Goal: Information Seeking & Learning: Compare options

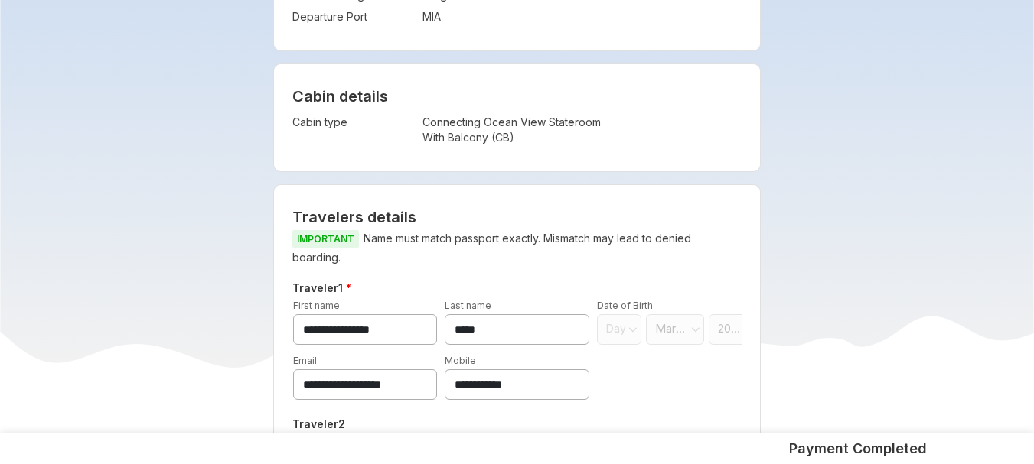
scroll to position [520, 0]
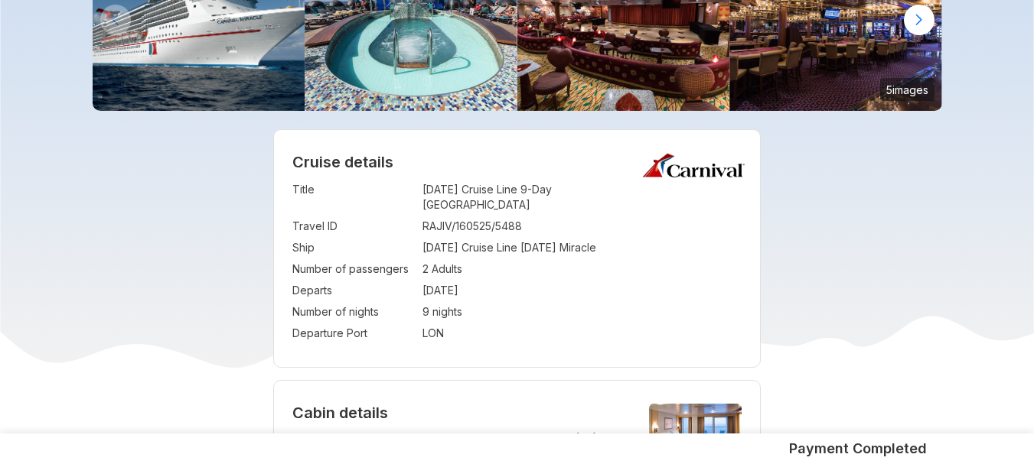
scroll to position [184, 0]
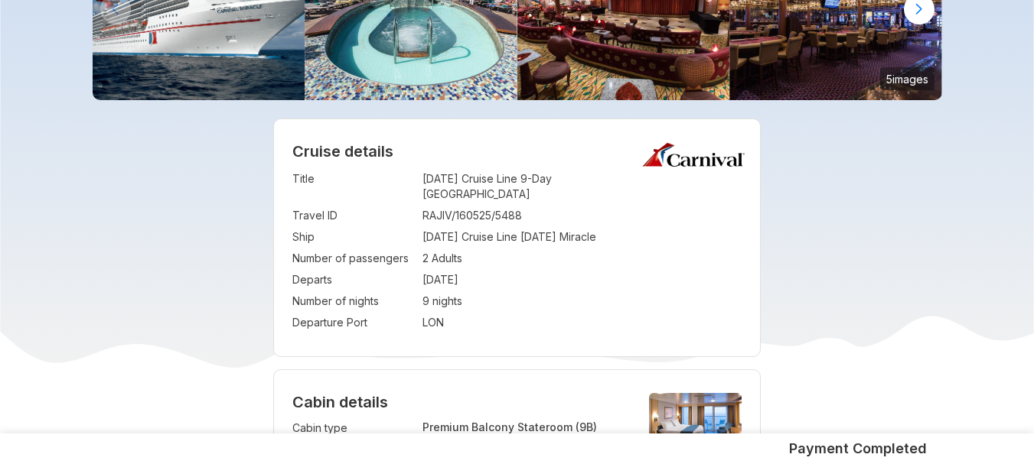
click at [652, 312] on td "LON" at bounding box center [582, 322] width 320 height 21
click at [493, 205] on td "RAJIV/160525/5488" at bounding box center [582, 215] width 320 height 21
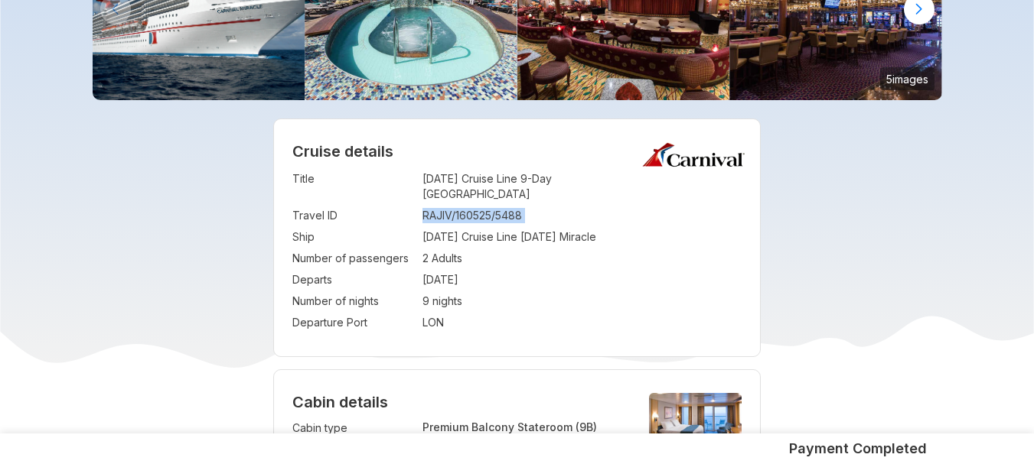
click at [493, 205] on td "RAJIV/160525/5488" at bounding box center [582, 215] width 320 height 21
copy td "RAJIV/160525/5488"
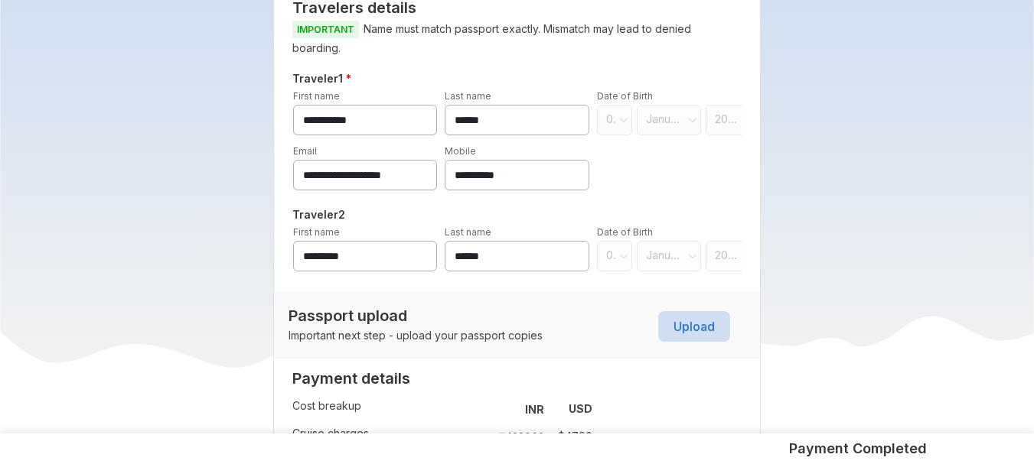
scroll to position [857, 0]
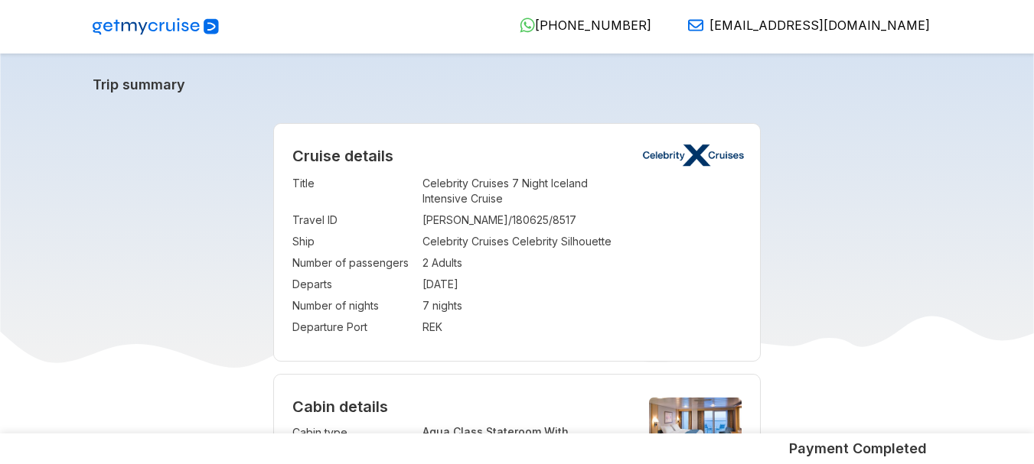
click at [535, 308] on td "7 nights" at bounding box center [582, 305] width 320 height 21
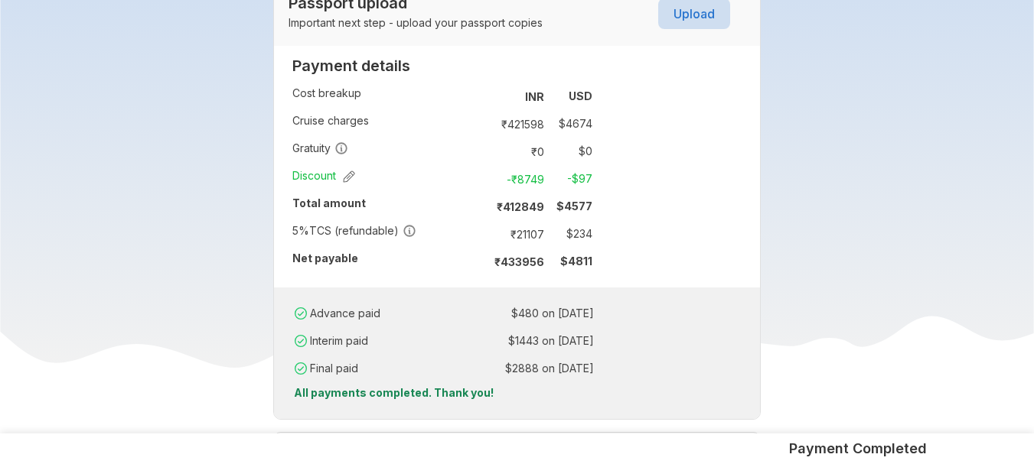
scroll to position [979, 0]
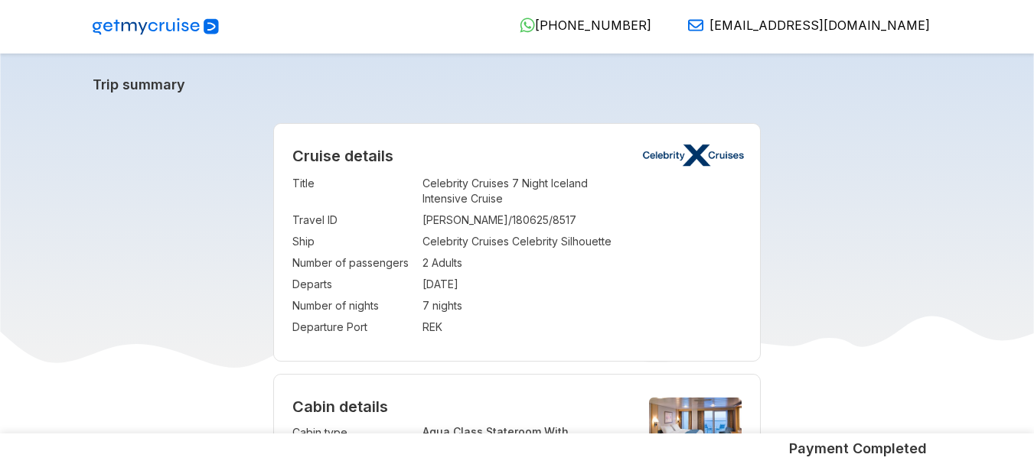
click at [660, 280] on td "[DATE]" at bounding box center [582, 284] width 320 height 21
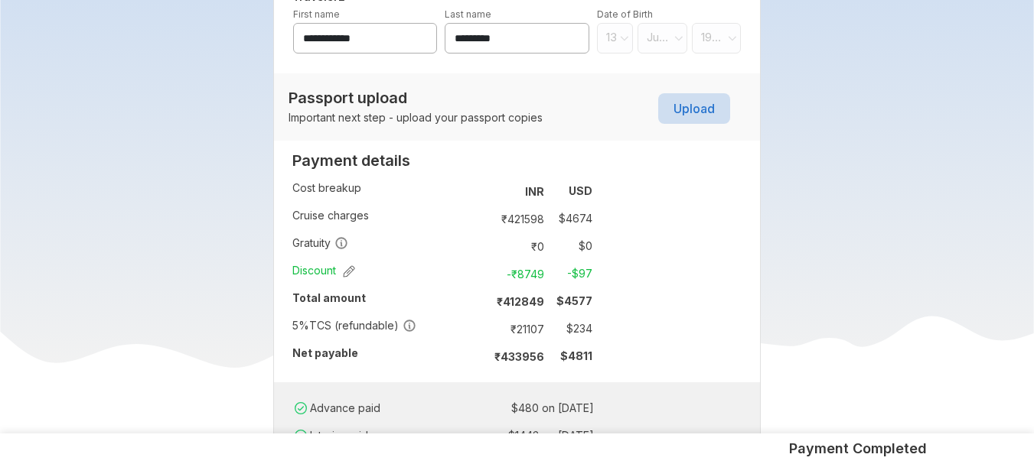
scroll to position [887, 0]
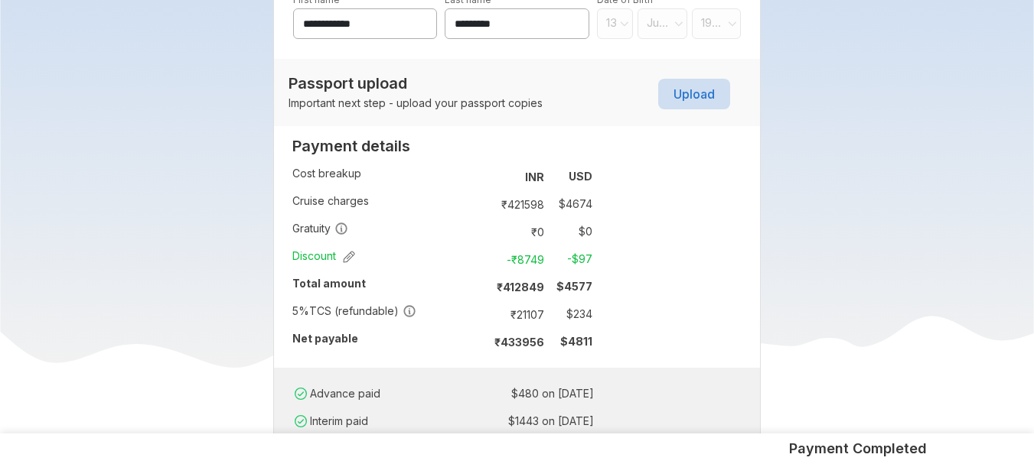
click at [535, 313] on td "₹ 21107" at bounding box center [518, 314] width 64 height 21
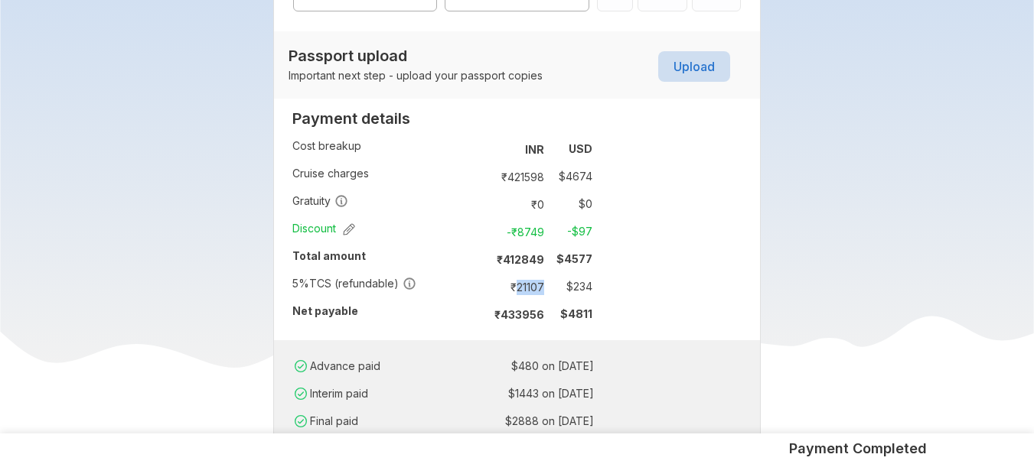
scroll to position [918, 0]
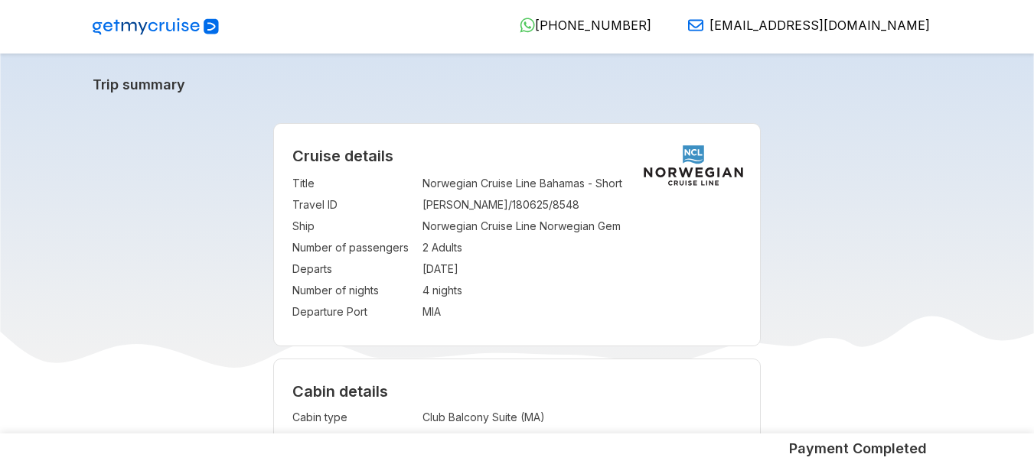
click at [444, 269] on td "[DATE]" at bounding box center [582, 269] width 320 height 21
copy td "[DATE]"
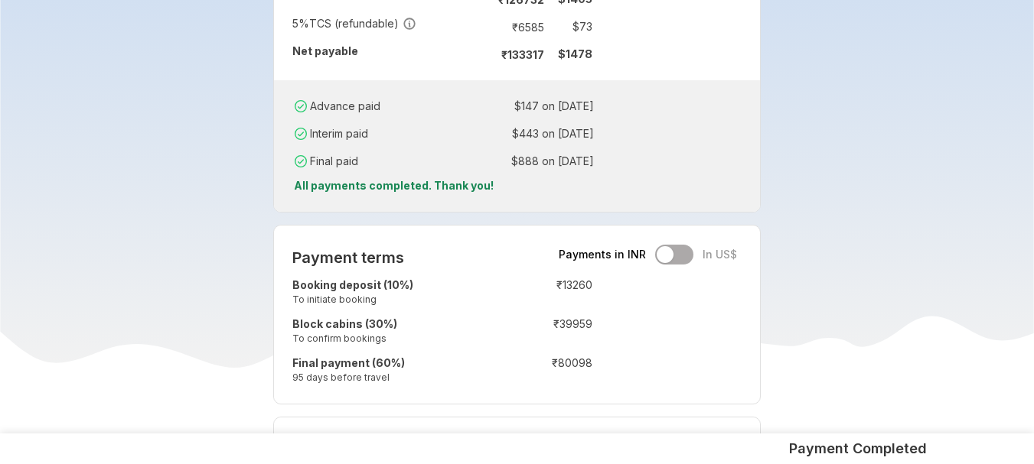
scroll to position [979, 0]
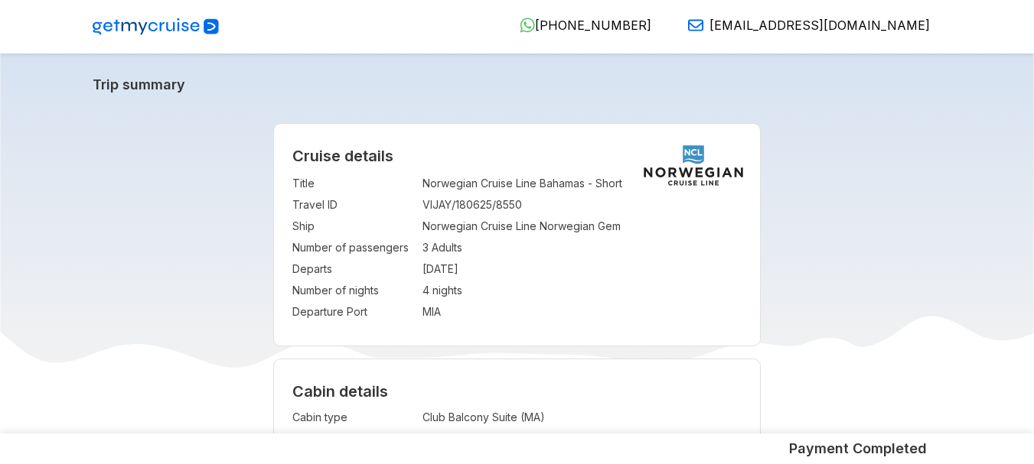
click at [417, 96] on div "Trip summary" at bounding box center [517, 90] width 872 height 28
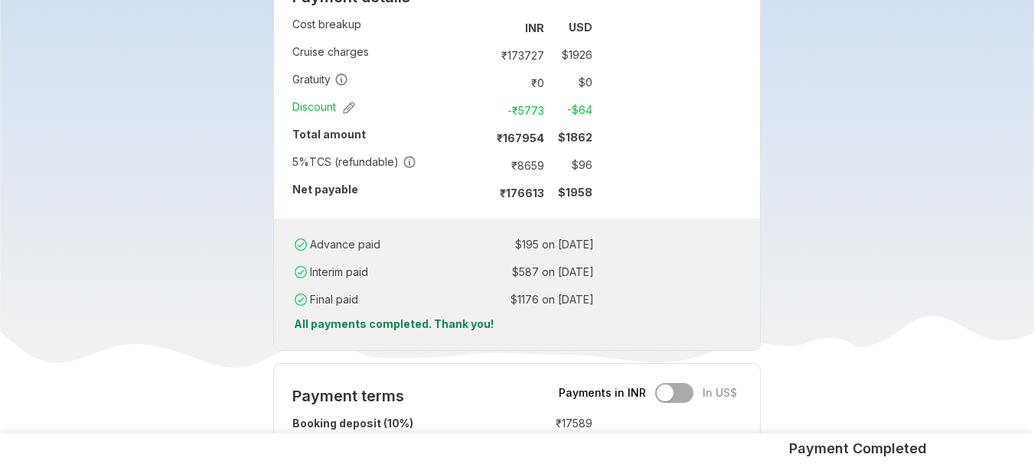
scroll to position [979, 0]
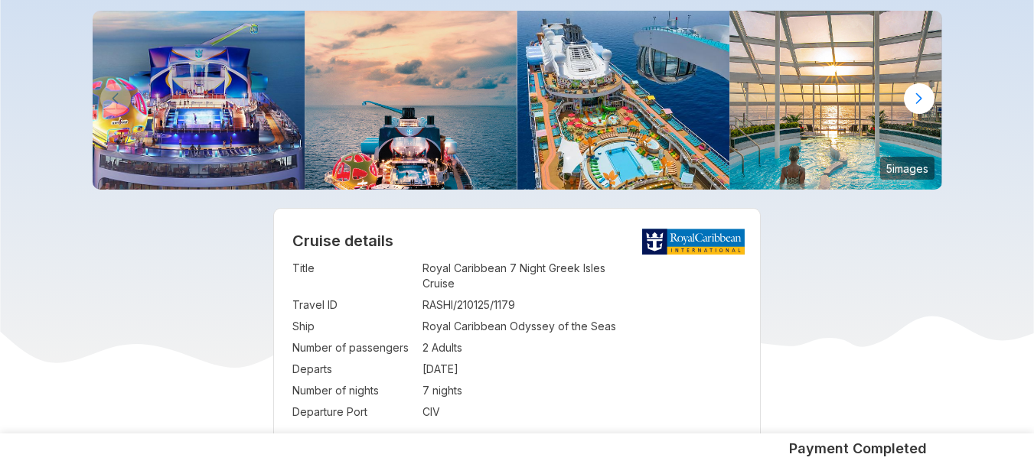
scroll to position [122, 0]
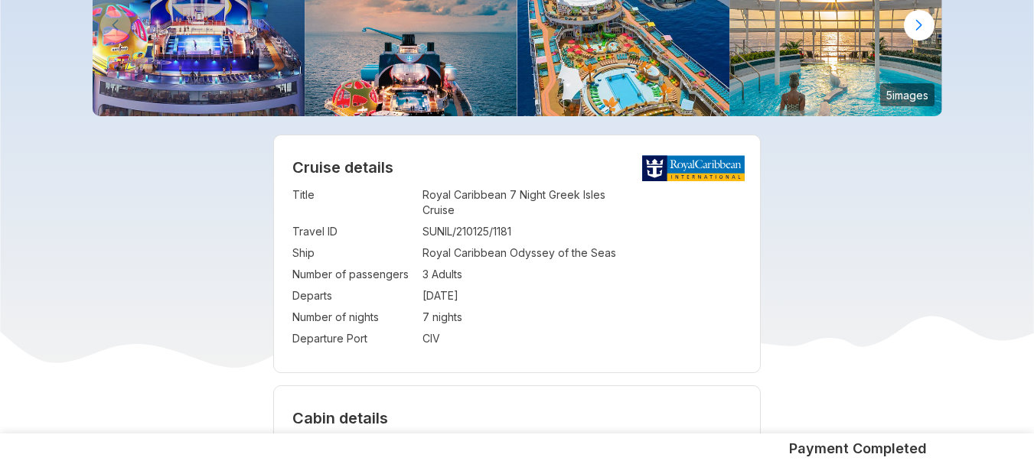
scroll to position [337, 0]
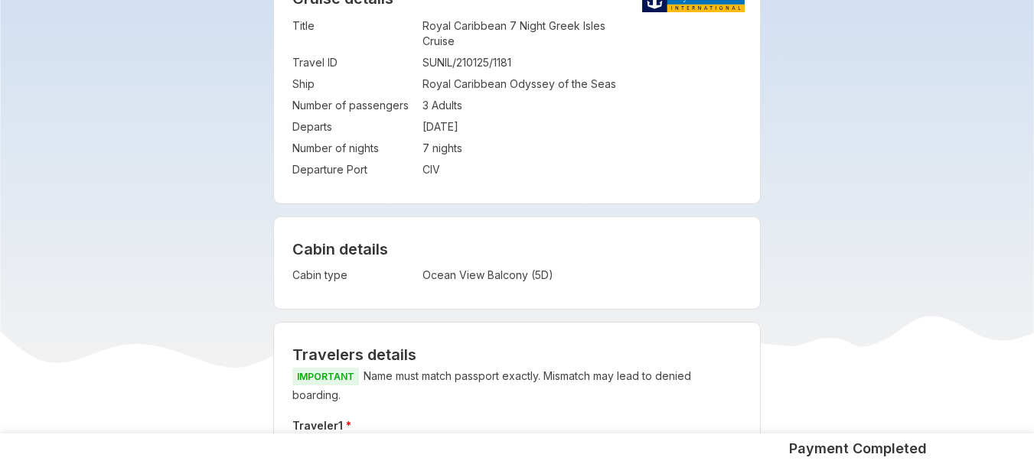
click at [451, 131] on td "[DATE]" at bounding box center [582, 126] width 320 height 21
copy td "[DATE]"
